Goal: Information Seeking & Learning: Learn about a topic

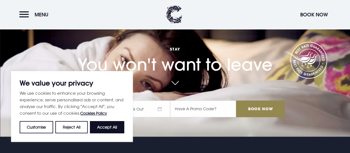
scroll to position [28, 0]
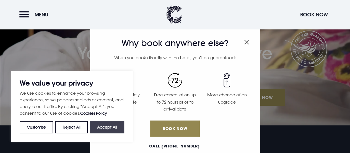
click at [105, 125] on button "Accept All" at bounding box center [107, 127] width 34 height 12
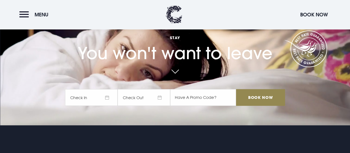
checkbox input "true"
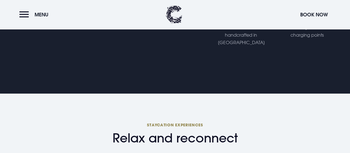
scroll to position [277, 0]
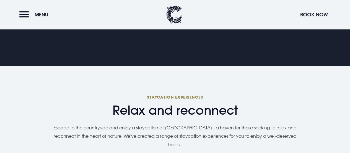
click at [19, 13] on header "Menu Book Now" at bounding box center [175, 14] width 350 height 29
click at [25, 15] on button "Menu" at bounding box center [35, 15] width 32 height 12
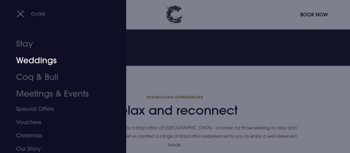
click at [45, 58] on link "Weddings" at bounding box center [59, 60] width 87 height 17
click at [26, 61] on link "Weddings" at bounding box center [59, 60] width 87 height 17
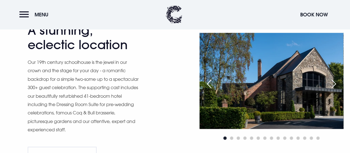
scroll to position [388, 0]
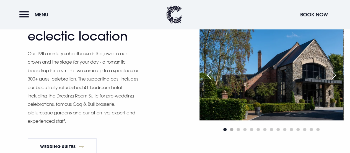
click at [231, 131] on span "Go to slide 2" at bounding box center [231, 128] width 3 height 3
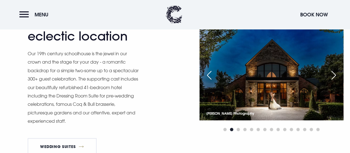
click at [334, 81] on div "Next slide" at bounding box center [334, 75] width 14 height 12
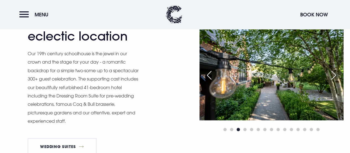
click at [334, 81] on div "Next slide" at bounding box center [334, 75] width 14 height 12
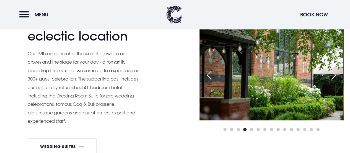
click at [333, 81] on div "Next slide" at bounding box center [334, 75] width 14 height 12
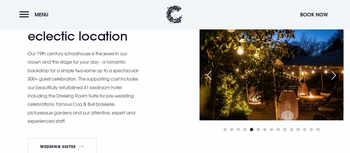
click at [333, 81] on div "Next slide" at bounding box center [334, 75] width 14 height 12
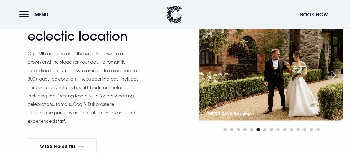
click at [333, 81] on div "Next slide" at bounding box center [334, 75] width 14 height 12
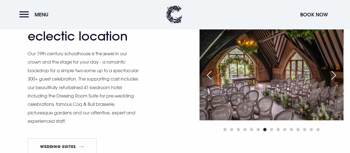
click at [333, 81] on div "Next slide" at bounding box center [334, 75] width 14 height 12
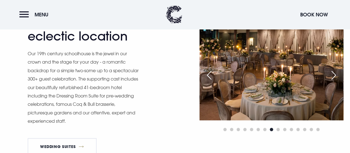
click at [333, 81] on div "Next slide" at bounding box center [334, 75] width 14 height 12
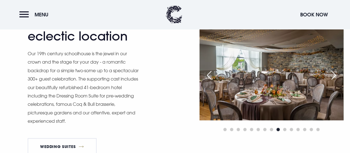
click at [333, 81] on div "Next slide" at bounding box center [334, 75] width 14 height 12
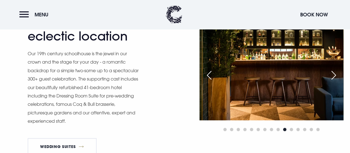
click at [333, 81] on div "Next slide" at bounding box center [334, 75] width 14 height 12
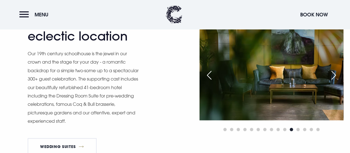
click at [333, 81] on div "Next slide" at bounding box center [334, 75] width 14 height 12
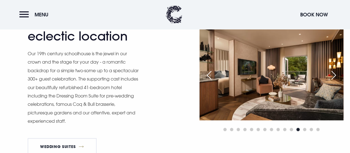
click at [333, 81] on div "Next slide" at bounding box center [334, 75] width 14 height 12
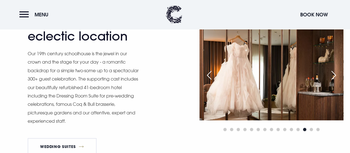
click at [333, 81] on div "Next slide" at bounding box center [334, 75] width 14 height 12
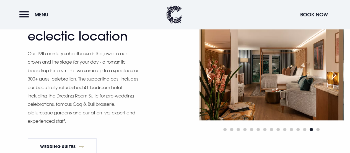
click at [333, 81] on div "Next slide" at bounding box center [334, 75] width 14 height 12
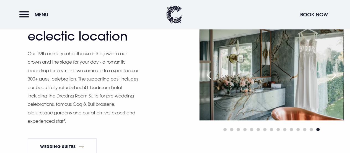
click at [333, 81] on div "Next slide" at bounding box center [334, 75] width 14 height 12
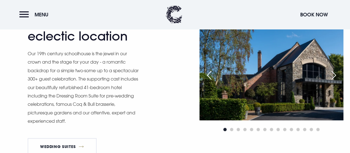
click at [333, 81] on div "Next slide" at bounding box center [334, 75] width 14 height 12
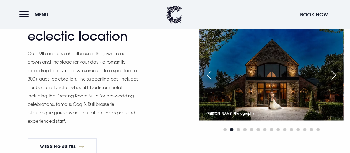
click at [333, 81] on div "Next slide" at bounding box center [334, 75] width 14 height 12
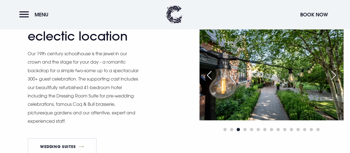
click at [333, 81] on div "Next slide" at bounding box center [334, 75] width 14 height 12
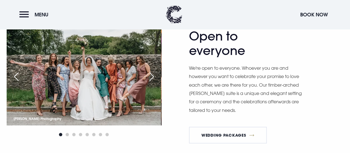
scroll to position [554, 0]
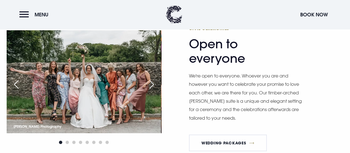
click at [153, 90] on div "Next slide" at bounding box center [152, 84] width 14 height 12
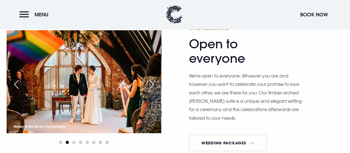
click at [153, 90] on div "Next slide" at bounding box center [152, 84] width 14 height 12
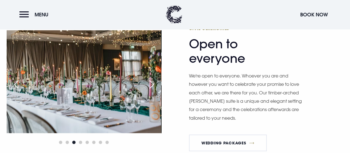
click at [153, 90] on div "Next slide" at bounding box center [152, 84] width 14 height 12
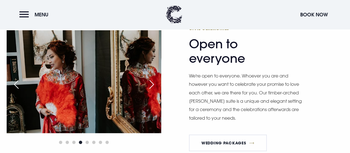
click at [152, 90] on div "Next slide" at bounding box center [152, 84] width 14 height 12
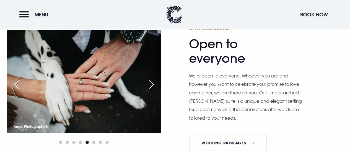
click at [152, 90] on div "Next slide" at bounding box center [152, 84] width 14 height 12
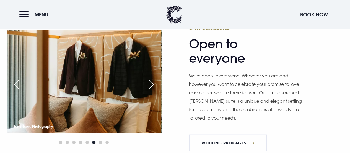
click at [15, 90] on div "Previous slide" at bounding box center [16, 84] width 14 height 12
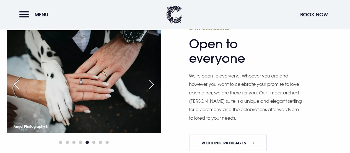
click at [153, 90] on div "Next slide" at bounding box center [152, 84] width 14 height 12
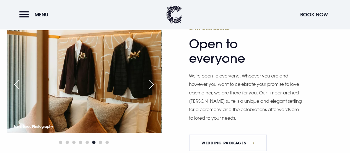
click at [153, 90] on div "Next slide" at bounding box center [152, 84] width 14 height 12
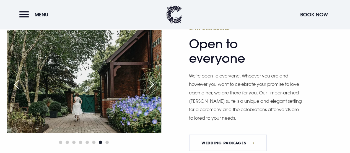
click at [152, 90] on div "Next slide" at bounding box center [152, 84] width 14 height 12
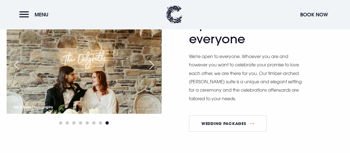
scroll to position [581, 0]
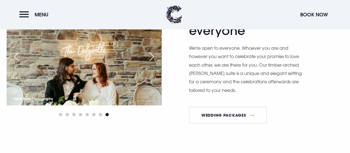
click at [153, 63] on div "Next slide" at bounding box center [152, 56] width 14 height 12
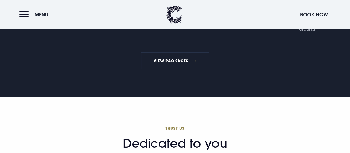
scroll to position [1052, 0]
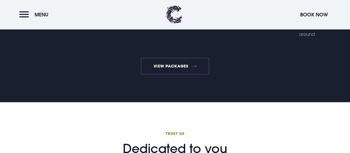
click at [172, 72] on link "View Packages" at bounding box center [175, 66] width 68 height 17
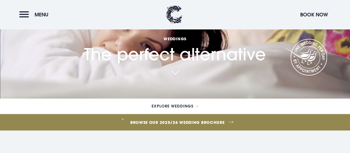
scroll to position [55, 0]
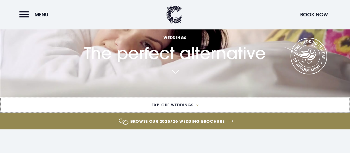
click at [176, 105] on span "Explore Weddings" at bounding box center [173, 105] width 42 height 4
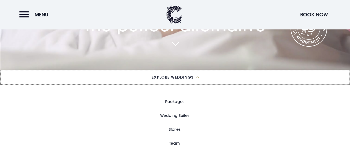
scroll to position [111, 0]
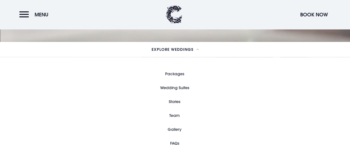
click at [175, 87] on link "Wedding Suites" at bounding box center [174, 88] width 29 height 14
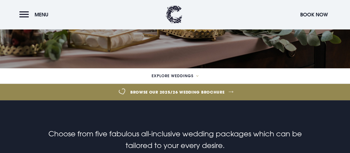
scroll to position [111, 0]
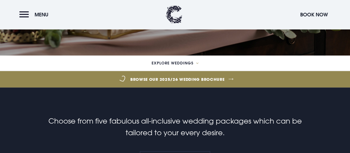
click at [192, 78] on link "Browse our 2025/26 wedding brochure" at bounding box center [177, 79] width 795 height 21
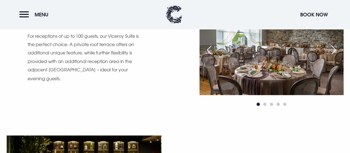
scroll to position [415, 0]
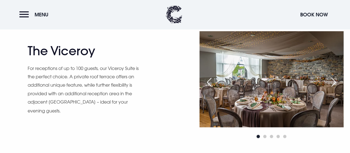
click at [334, 81] on div "Next slide" at bounding box center [334, 82] width 14 height 12
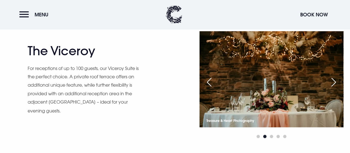
click at [334, 81] on div "Next slide" at bounding box center [334, 82] width 14 height 12
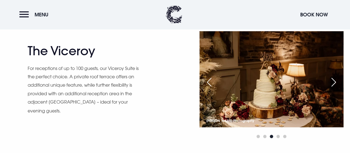
click at [334, 81] on div "Next slide" at bounding box center [334, 82] width 14 height 12
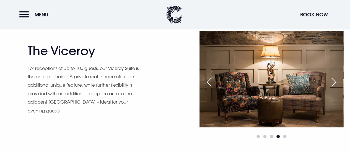
click at [334, 81] on div "Next slide" at bounding box center [334, 82] width 14 height 12
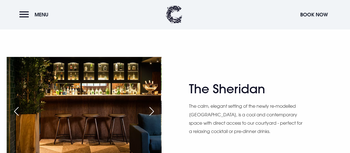
scroll to position [554, 0]
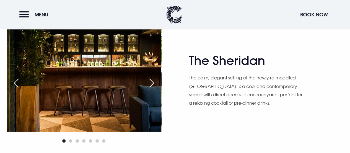
click at [150, 81] on div "Next slide" at bounding box center [152, 83] width 14 height 12
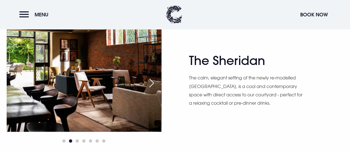
click at [153, 83] on div "Next slide" at bounding box center [152, 83] width 14 height 12
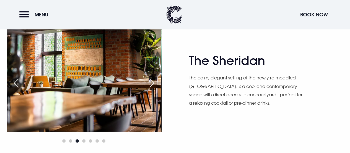
click at [152, 83] on div "Next slide" at bounding box center [152, 83] width 14 height 12
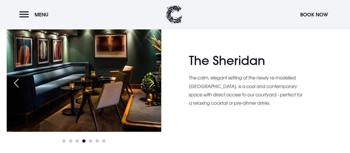
click at [151, 83] on div "Next slide" at bounding box center [152, 83] width 14 height 12
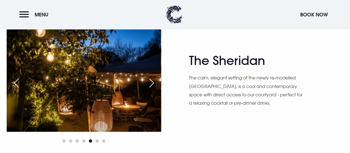
click at [151, 83] on div "Next slide" at bounding box center [152, 83] width 14 height 12
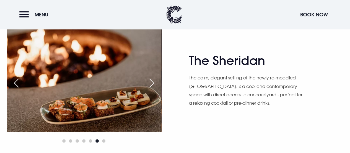
click at [151, 83] on div "Next slide" at bounding box center [152, 83] width 14 height 12
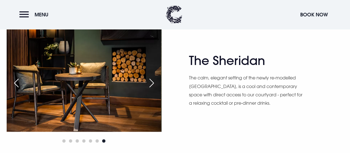
click at [151, 83] on div "Next slide" at bounding box center [152, 83] width 14 height 12
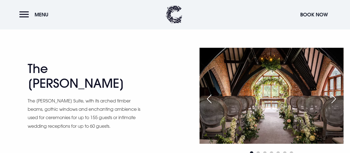
scroll to position [692, 0]
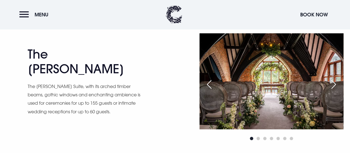
click at [332, 84] on div "Next slide" at bounding box center [334, 84] width 14 height 12
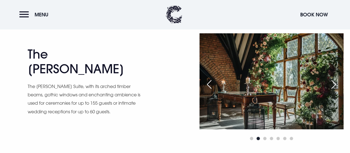
click at [332, 84] on div "Next slide" at bounding box center [334, 84] width 14 height 12
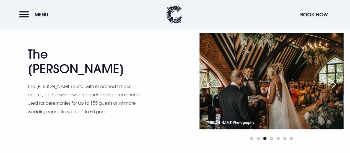
click at [332, 84] on div "Next slide" at bounding box center [334, 84] width 14 height 12
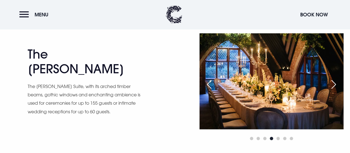
click at [332, 84] on div "Next slide" at bounding box center [334, 84] width 14 height 12
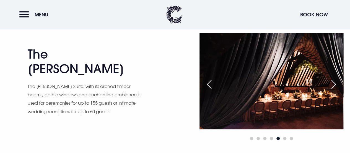
click at [332, 84] on div "Next slide" at bounding box center [334, 84] width 14 height 12
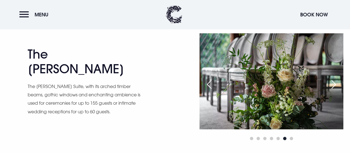
click at [332, 84] on div "Next slide" at bounding box center [334, 84] width 14 height 12
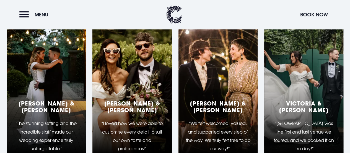
scroll to position [909, 0]
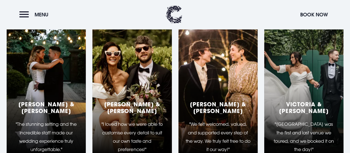
click at [52, 84] on div "Beth & Peter "The stunning setting and the incredible staff made our wedding ex…" at bounding box center [46, 86] width 79 height 138
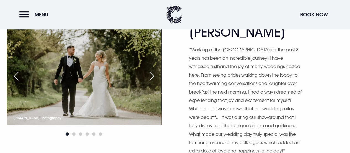
scroll to position [1744, 0]
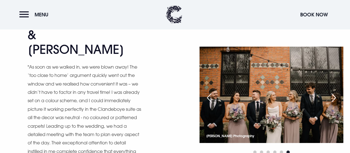
scroll to position [1910, 0]
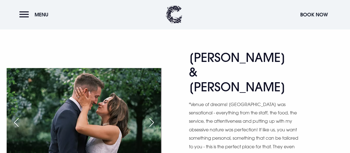
scroll to position [2076, 0]
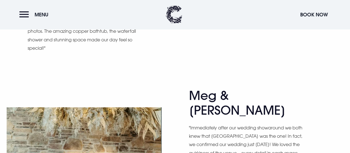
scroll to position [2464, 0]
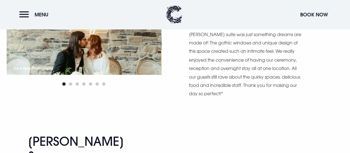
scroll to position [2602, 0]
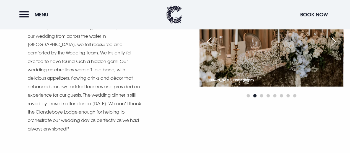
scroll to position [2769, 0]
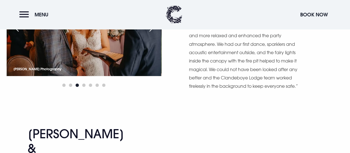
scroll to position [2935, 0]
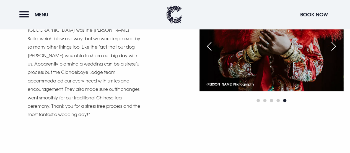
scroll to position [3128, 0]
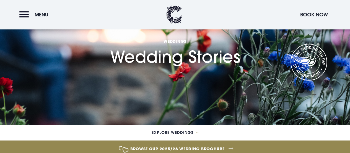
scroll to position [0, 0]
